Goal: Information Seeking & Learning: Check status

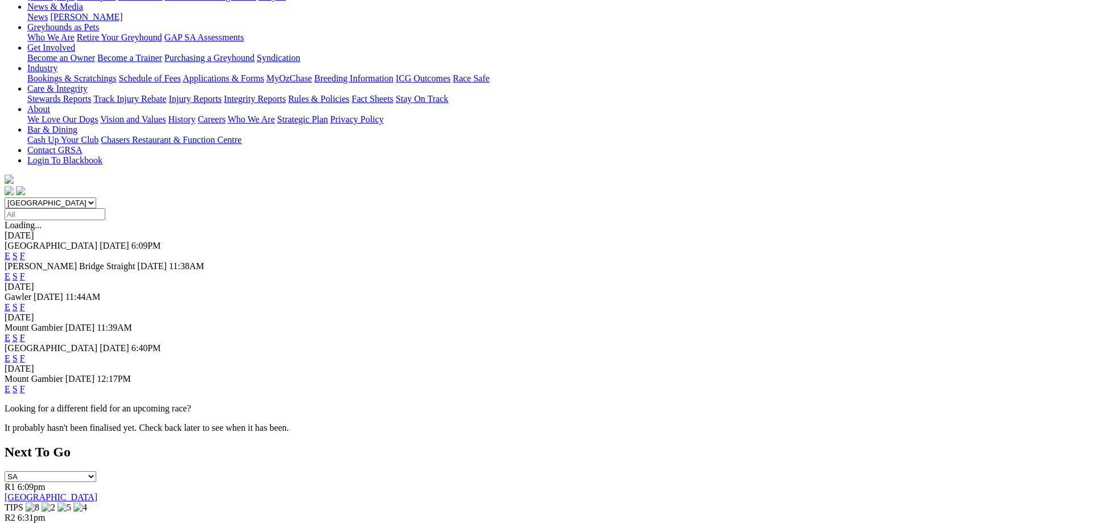
scroll to position [174, 0]
click at [25, 353] on link "F" at bounding box center [22, 358] width 5 height 10
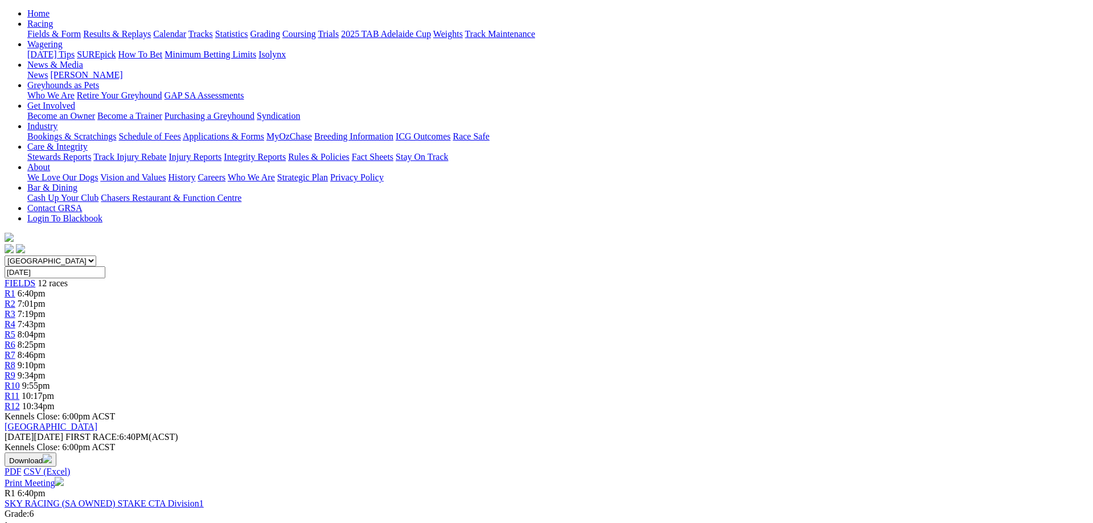
scroll to position [116, 0]
click at [15, 298] on span "R2" at bounding box center [10, 303] width 11 height 10
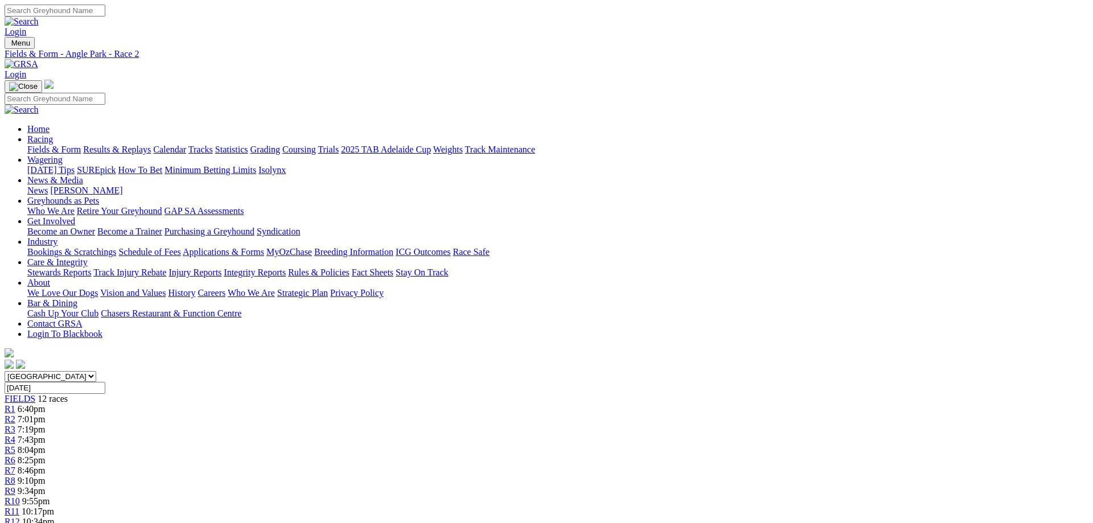
click at [81, 145] on link "Fields & Form" at bounding box center [54, 150] width 54 height 10
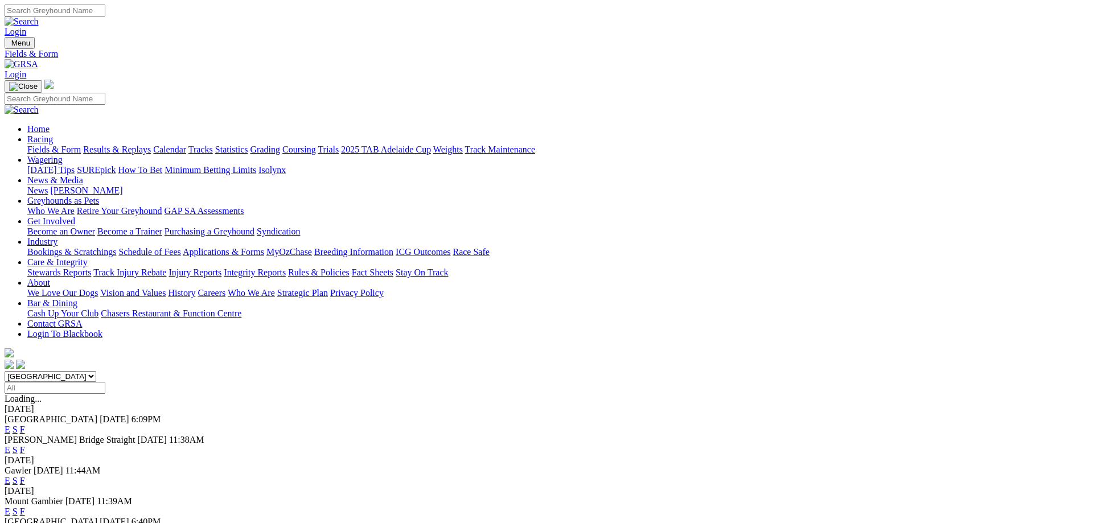
click at [25, 476] on link "F" at bounding box center [22, 481] width 5 height 10
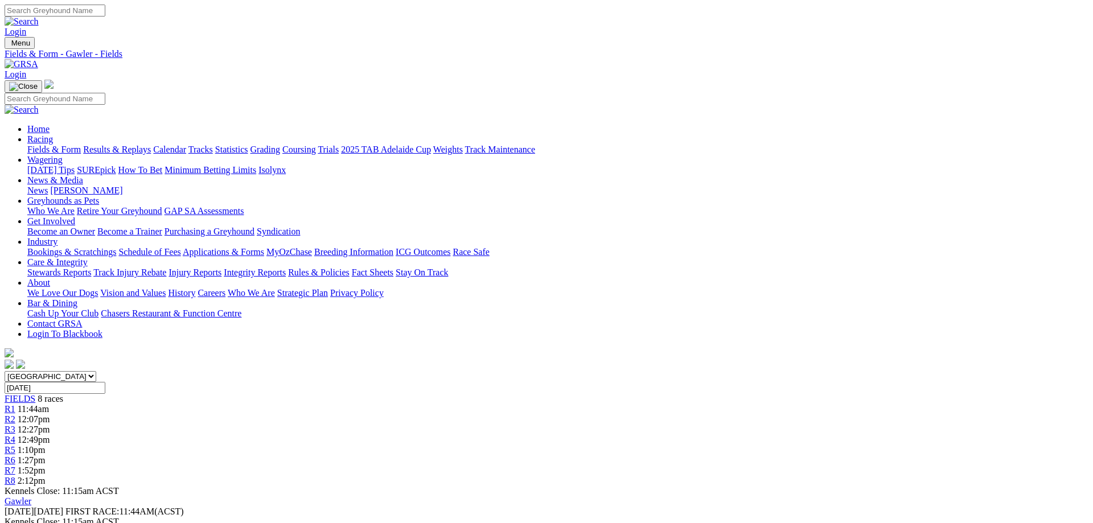
click at [15, 466] on span "R7" at bounding box center [10, 471] width 11 height 10
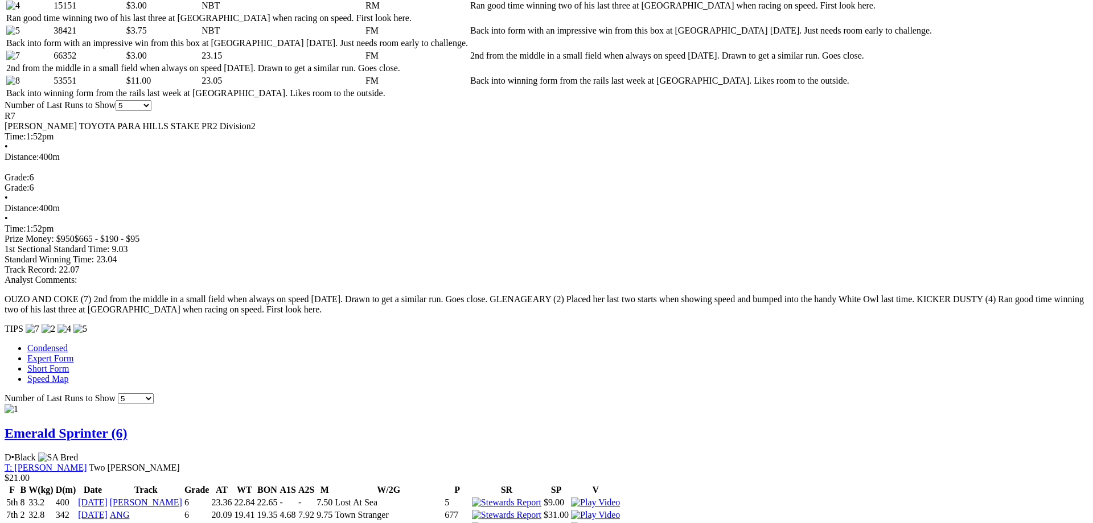
scroll to position [639, 0]
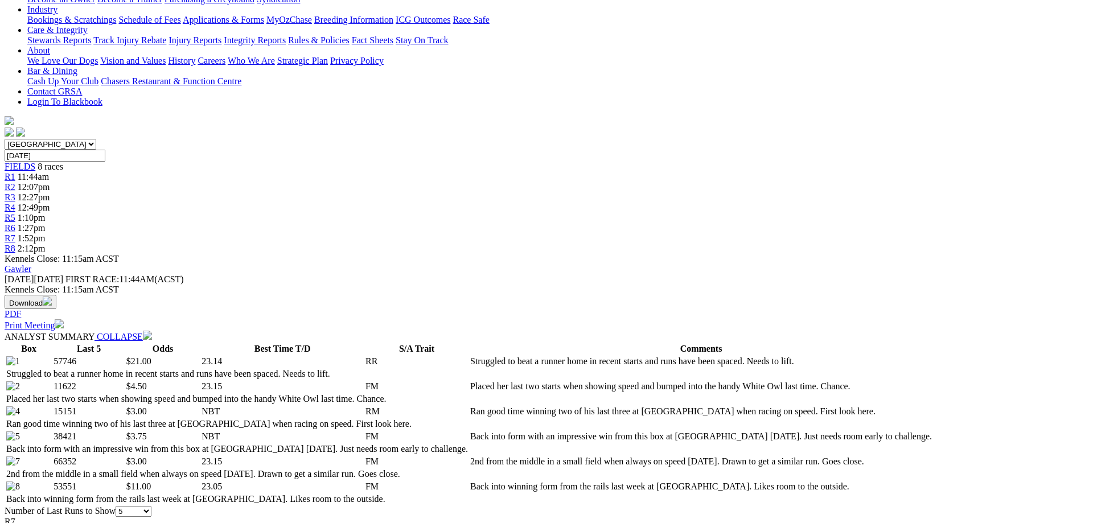
scroll to position [58, 0]
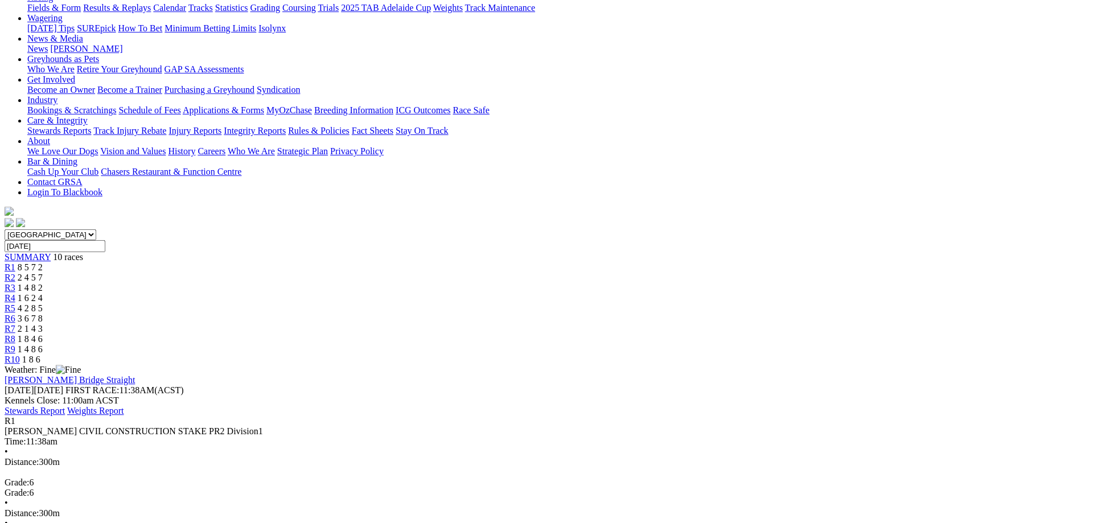
scroll to position [116, 0]
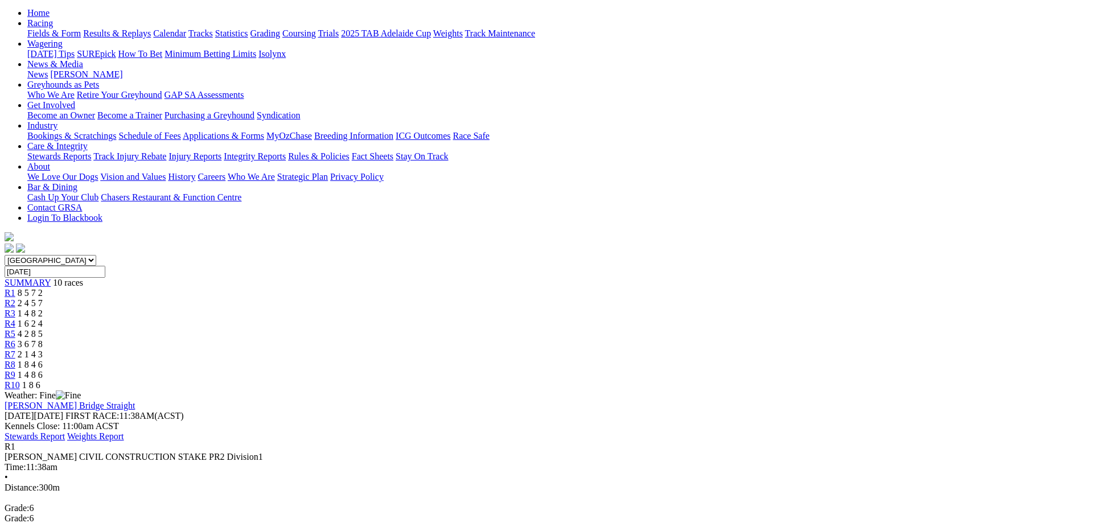
click at [368, 298] on div "R2 2 4 5 7" at bounding box center [547, 303] width 1084 height 10
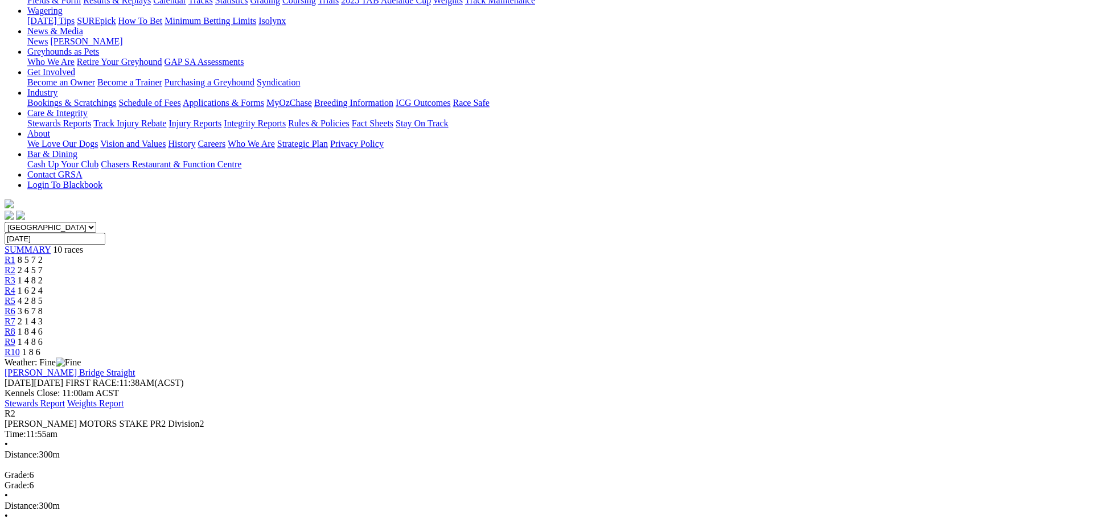
scroll to position [116, 0]
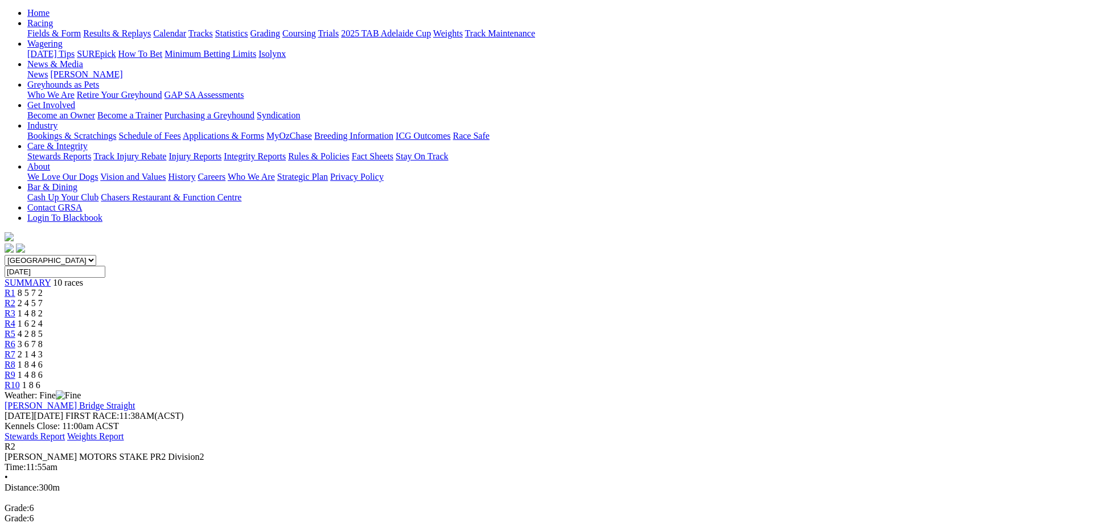
click at [426, 309] on div "R3 1 4 8 2" at bounding box center [547, 314] width 1084 height 10
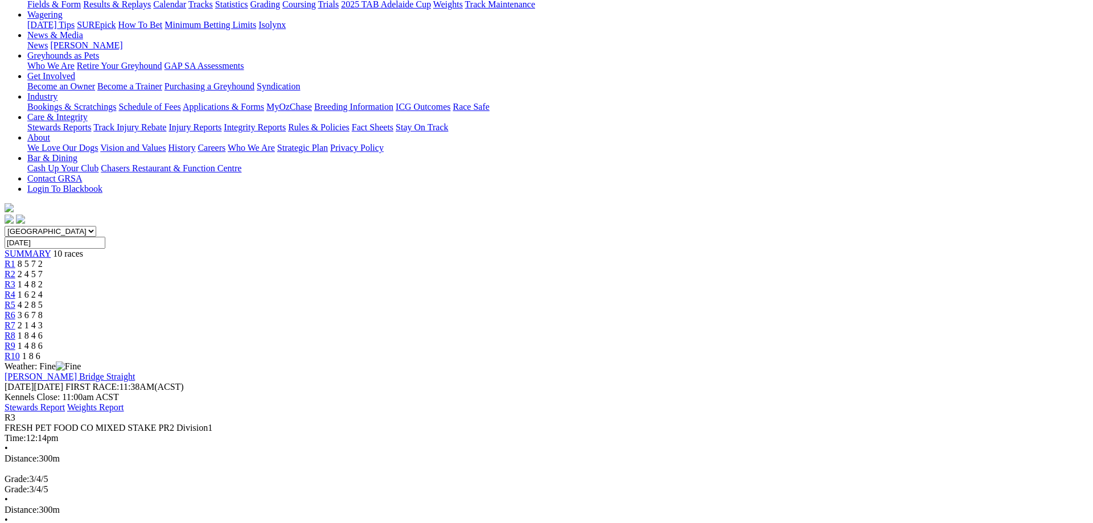
scroll to position [174, 0]
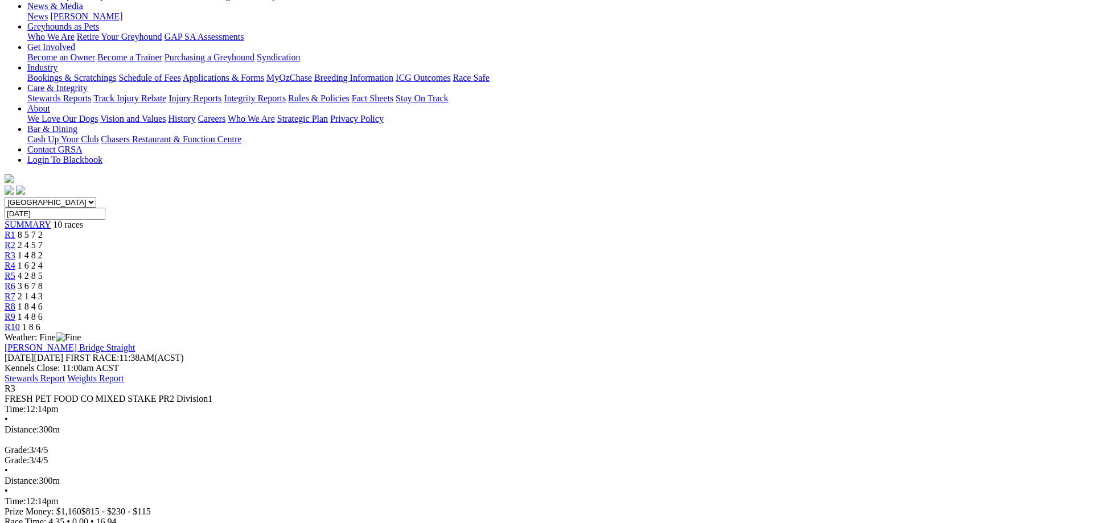
click at [43, 261] on span "1 6 2 4" at bounding box center [30, 266] width 25 height 10
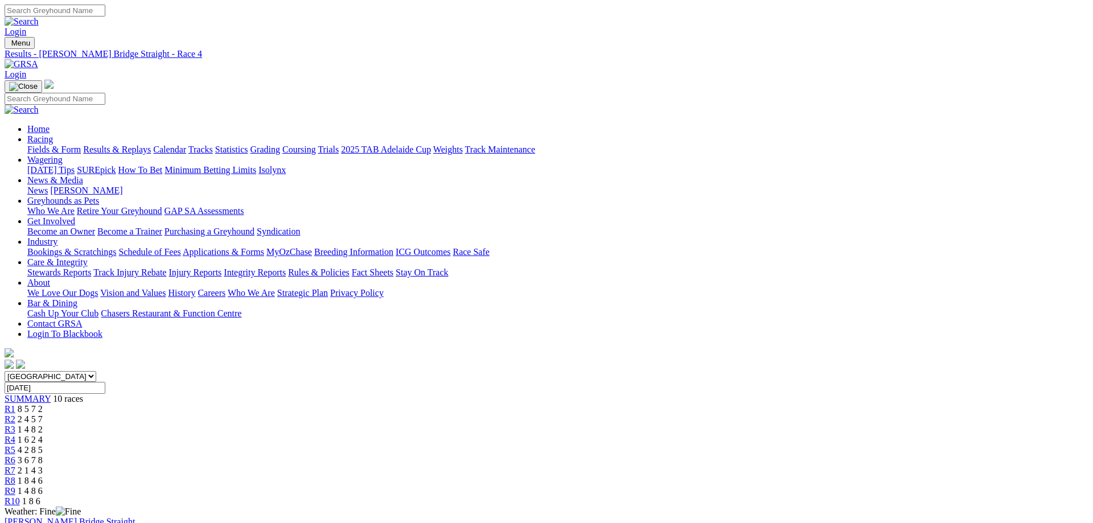
click at [43, 425] on span "1 4 8 2" at bounding box center [30, 430] width 25 height 10
click at [15, 435] on link "R4" at bounding box center [10, 440] width 11 height 10
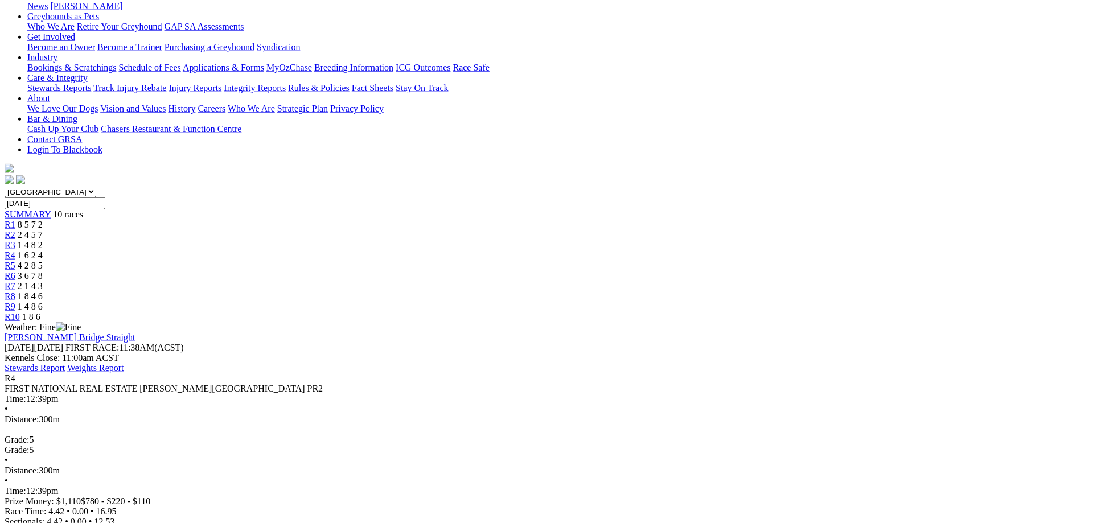
scroll to position [174, 0]
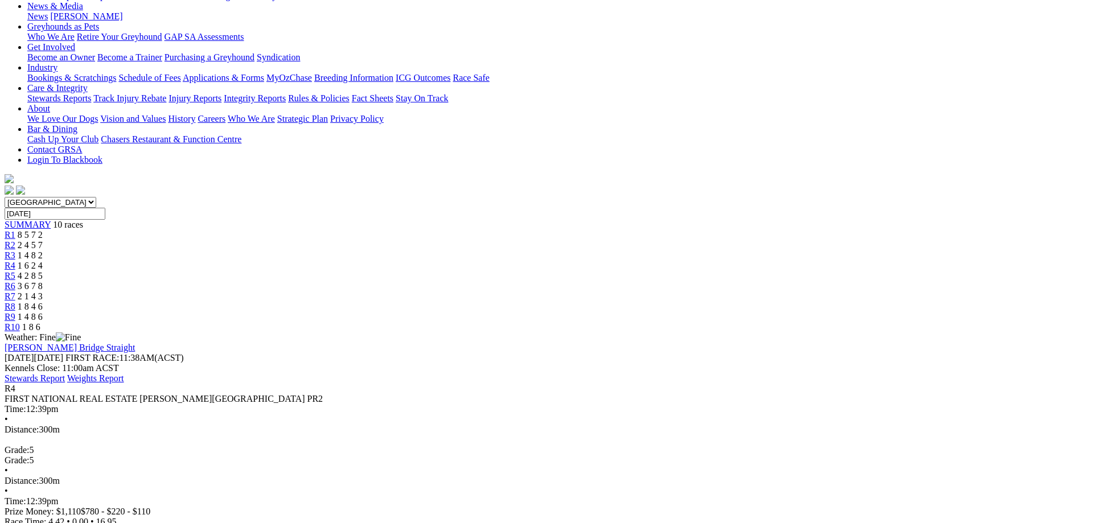
click at [43, 271] on span "4 2 8 5" at bounding box center [30, 276] width 25 height 10
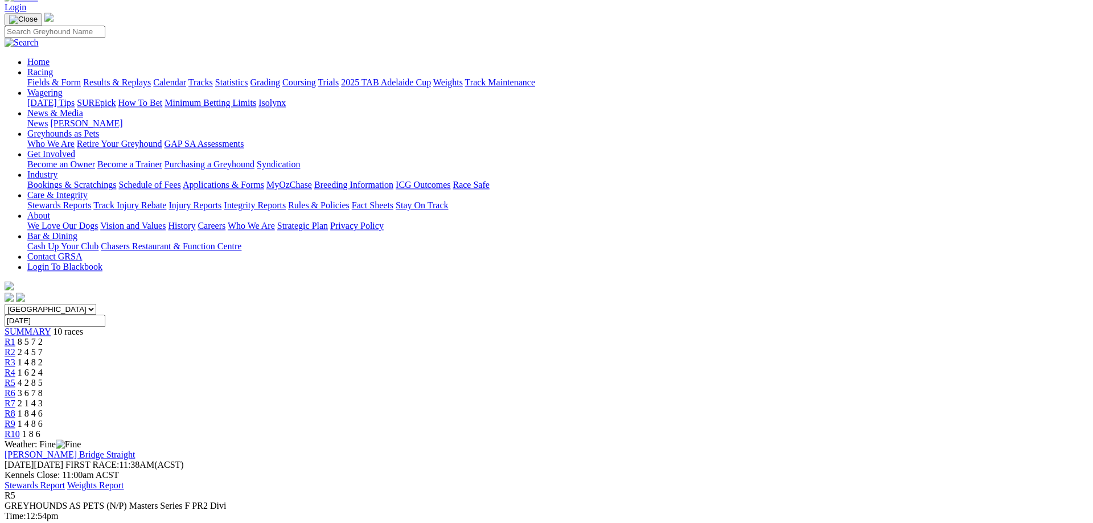
scroll to position [58, 0]
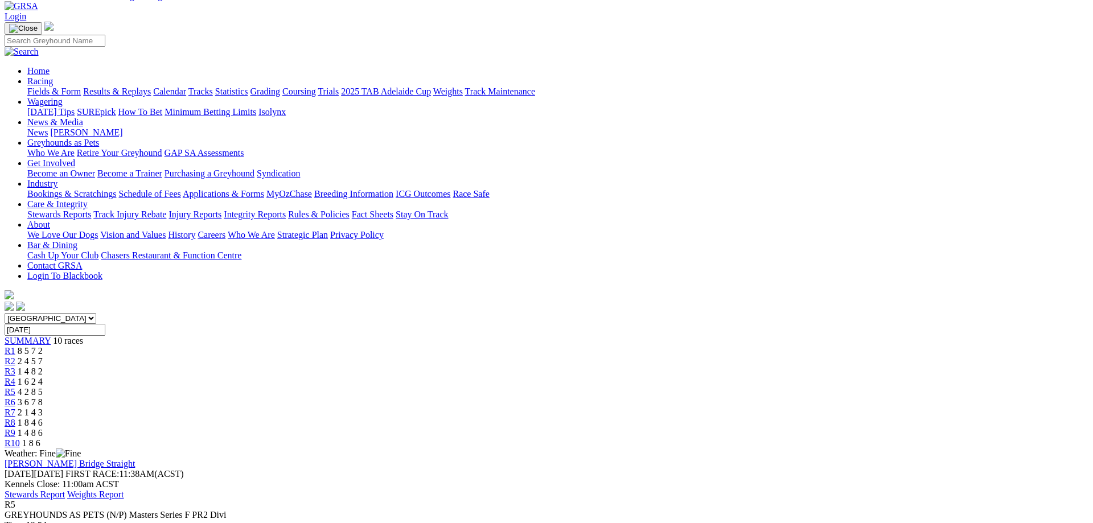
click at [15, 398] on link "R6" at bounding box center [10, 403] width 11 height 10
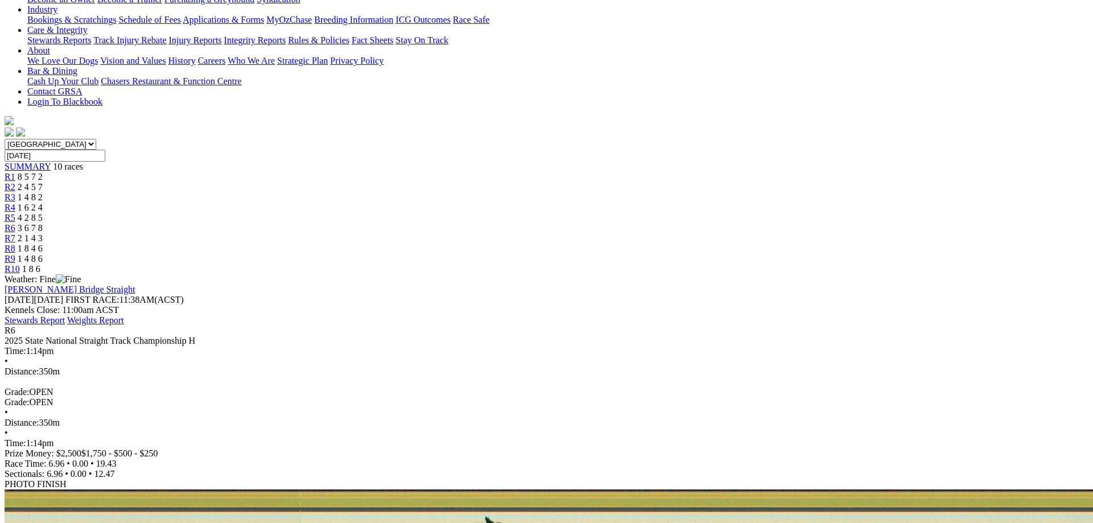
scroll to position [174, 0]
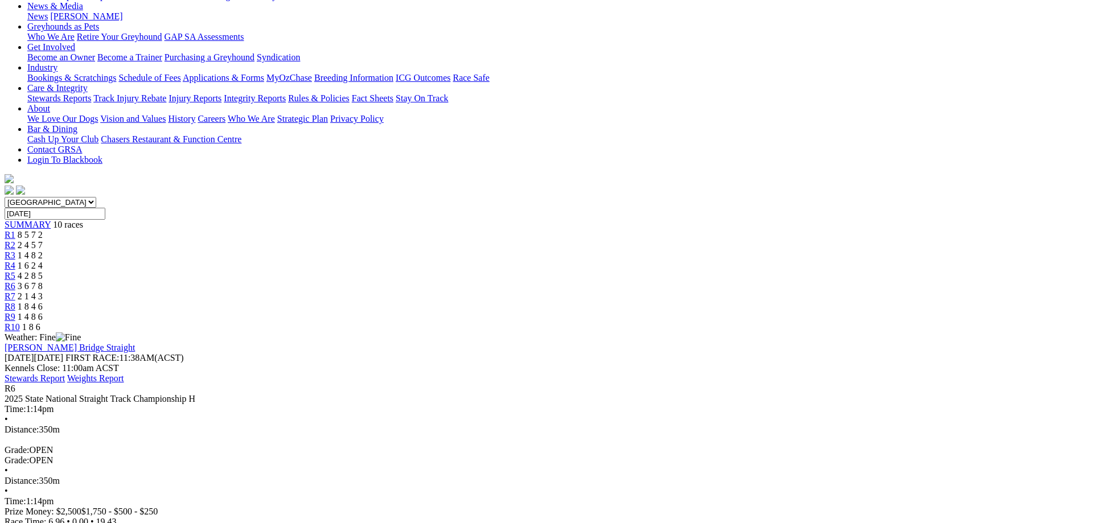
click at [43, 292] on span "2 1 4 3" at bounding box center [30, 297] width 25 height 10
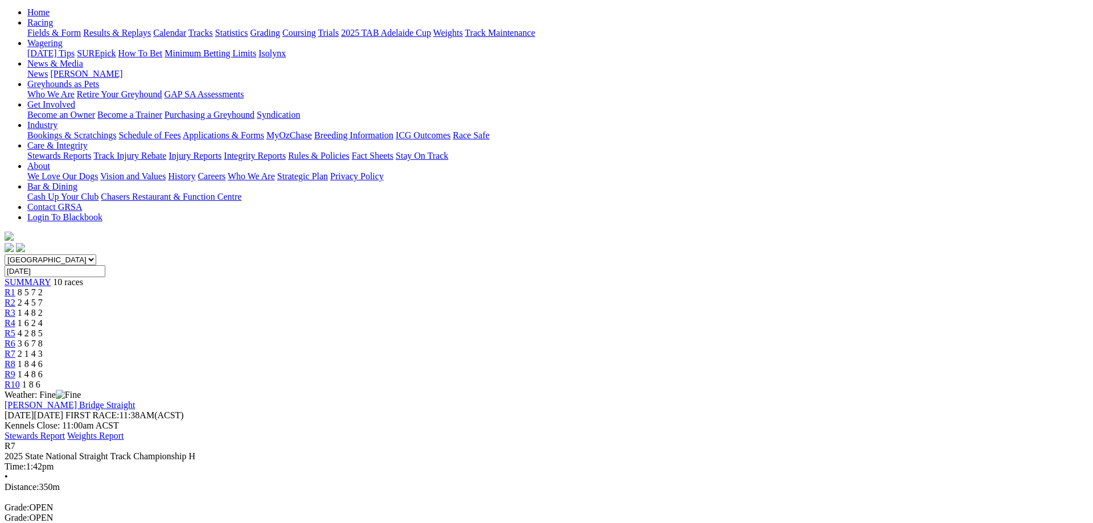
scroll to position [116, 0]
click at [15, 360] on link "R8" at bounding box center [10, 365] width 11 height 10
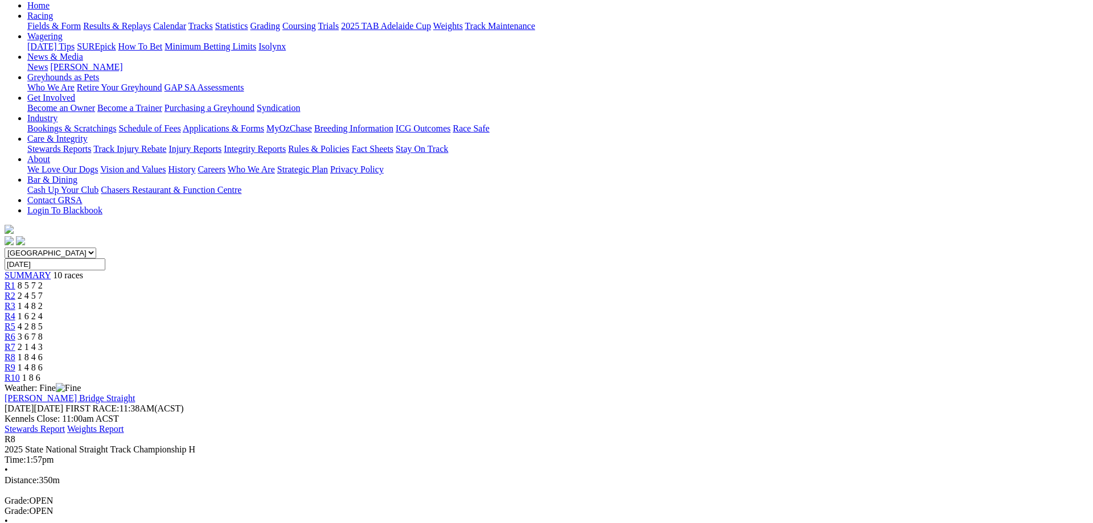
scroll to position [58, 0]
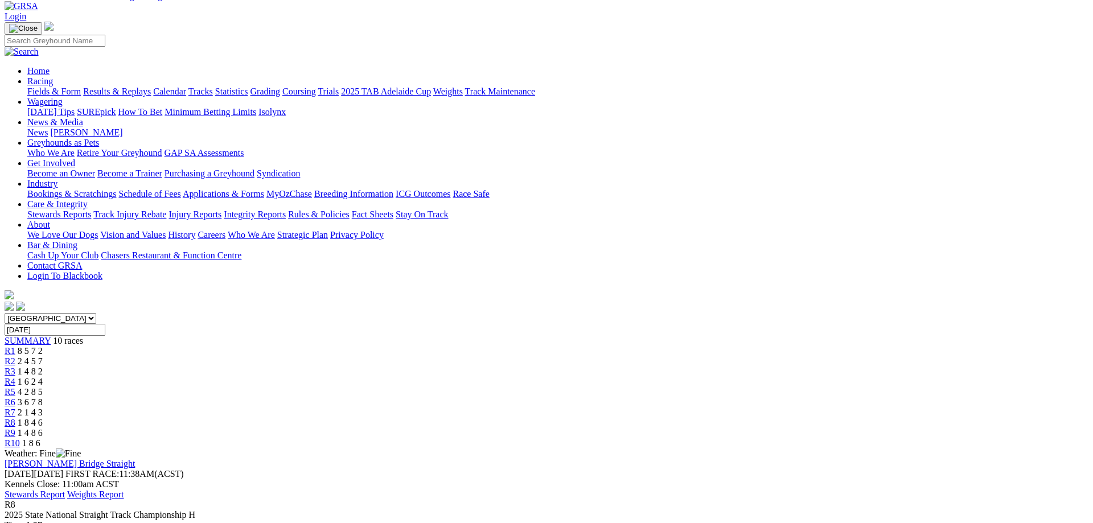
click at [15, 428] on span "R9" at bounding box center [10, 433] width 11 height 10
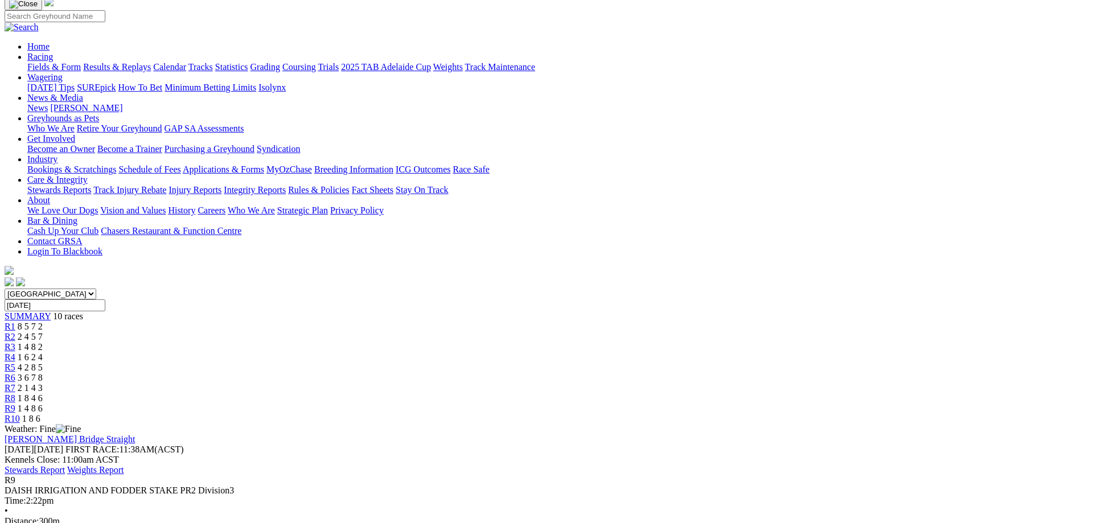
scroll to position [58, 0]
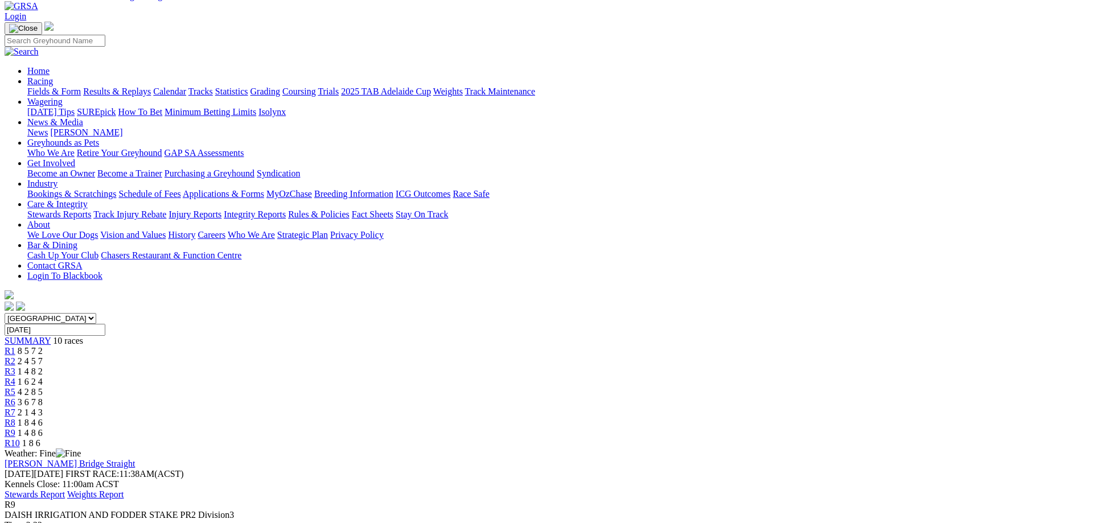
click at [880, 439] on div "R10 1 8 6" at bounding box center [547, 444] width 1084 height 10
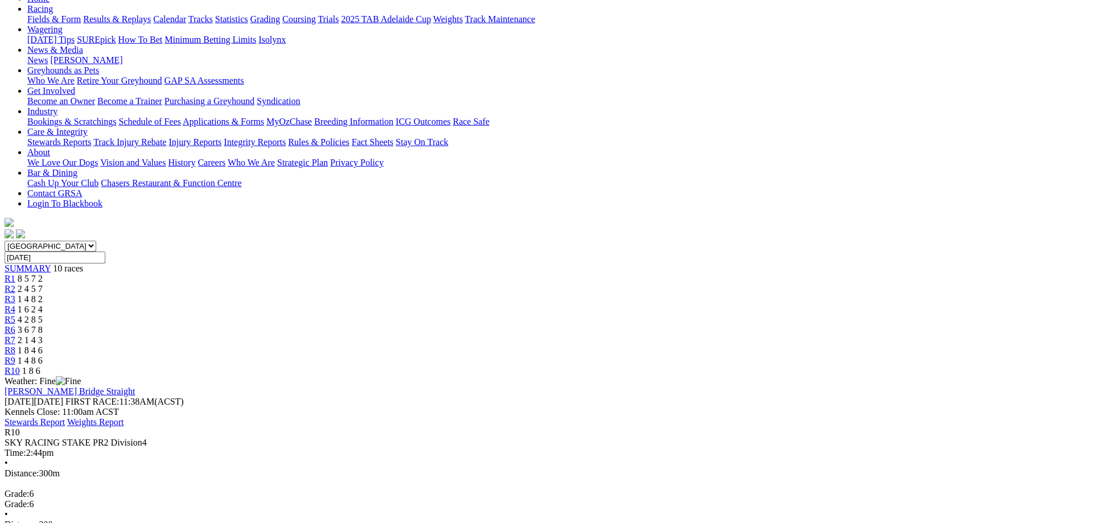
scroll to position [174, 0]
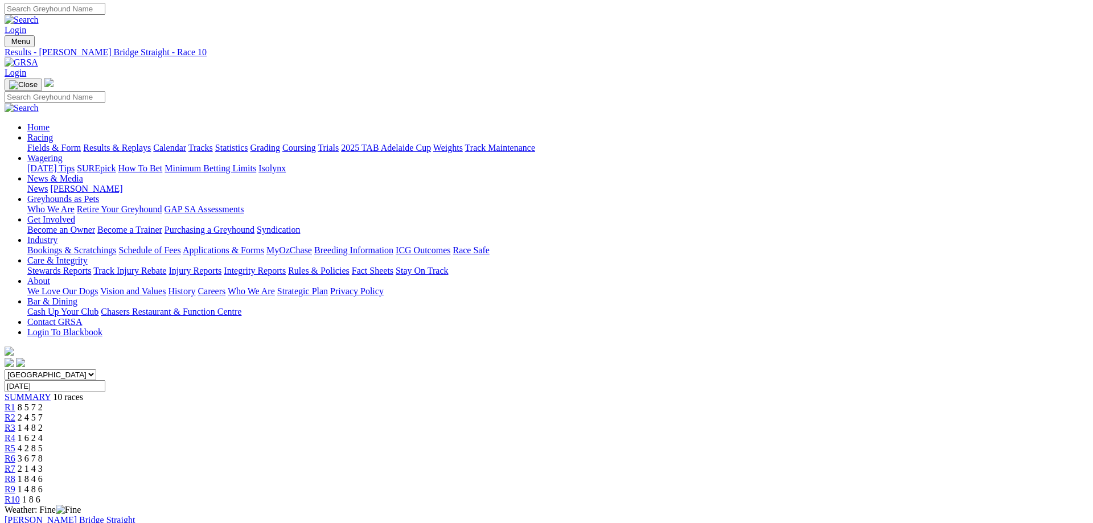
scroll to position [0, 0]
click at [15, 445] on span "R5" at bounding box center [10, 450] width 11 height 10
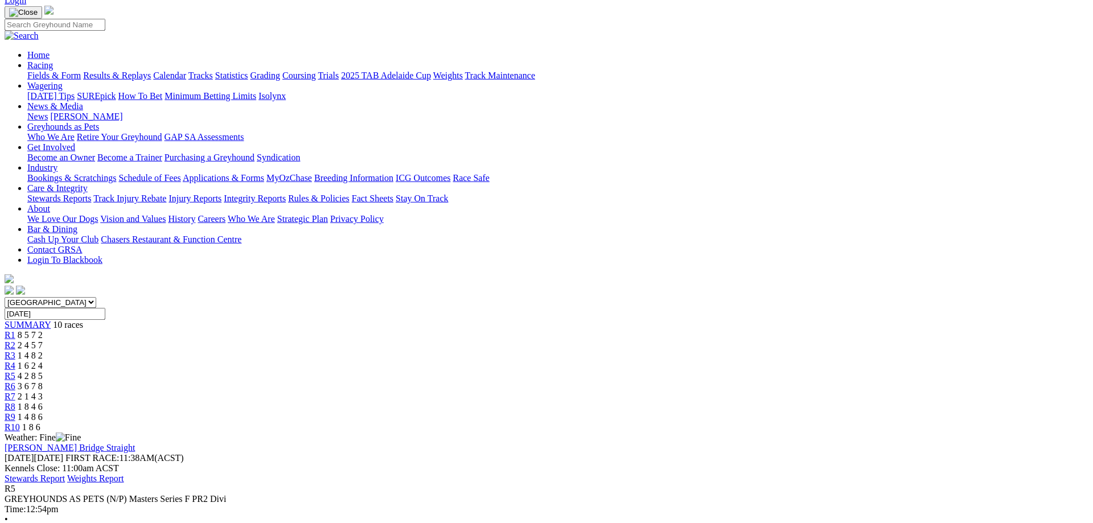
scroll to position [58, 0]
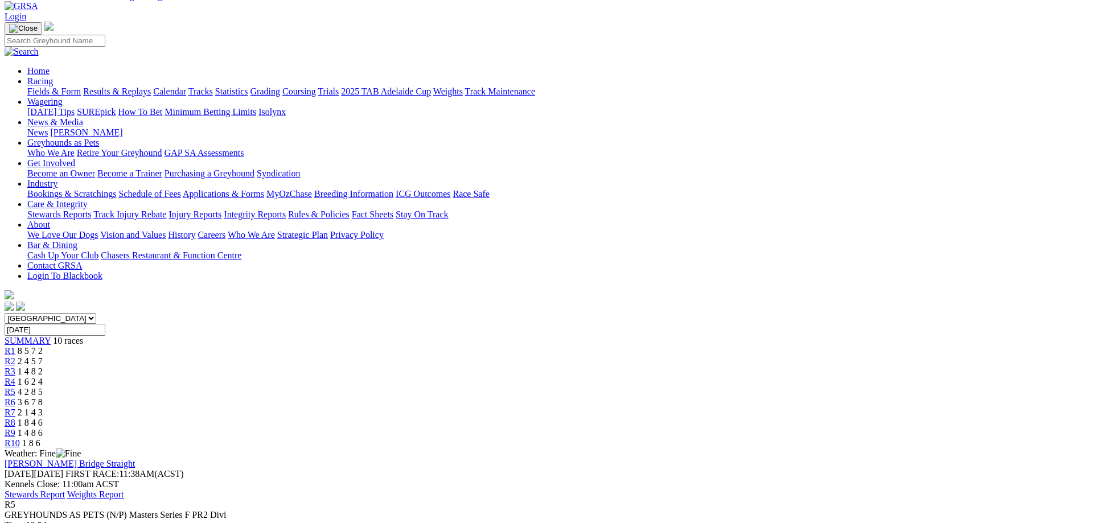
click at [15, 398] on span "R6" at bounding box center [10, 403] width 11 height 10
